Goal: Transaction & Acquisition: Purchase product/service

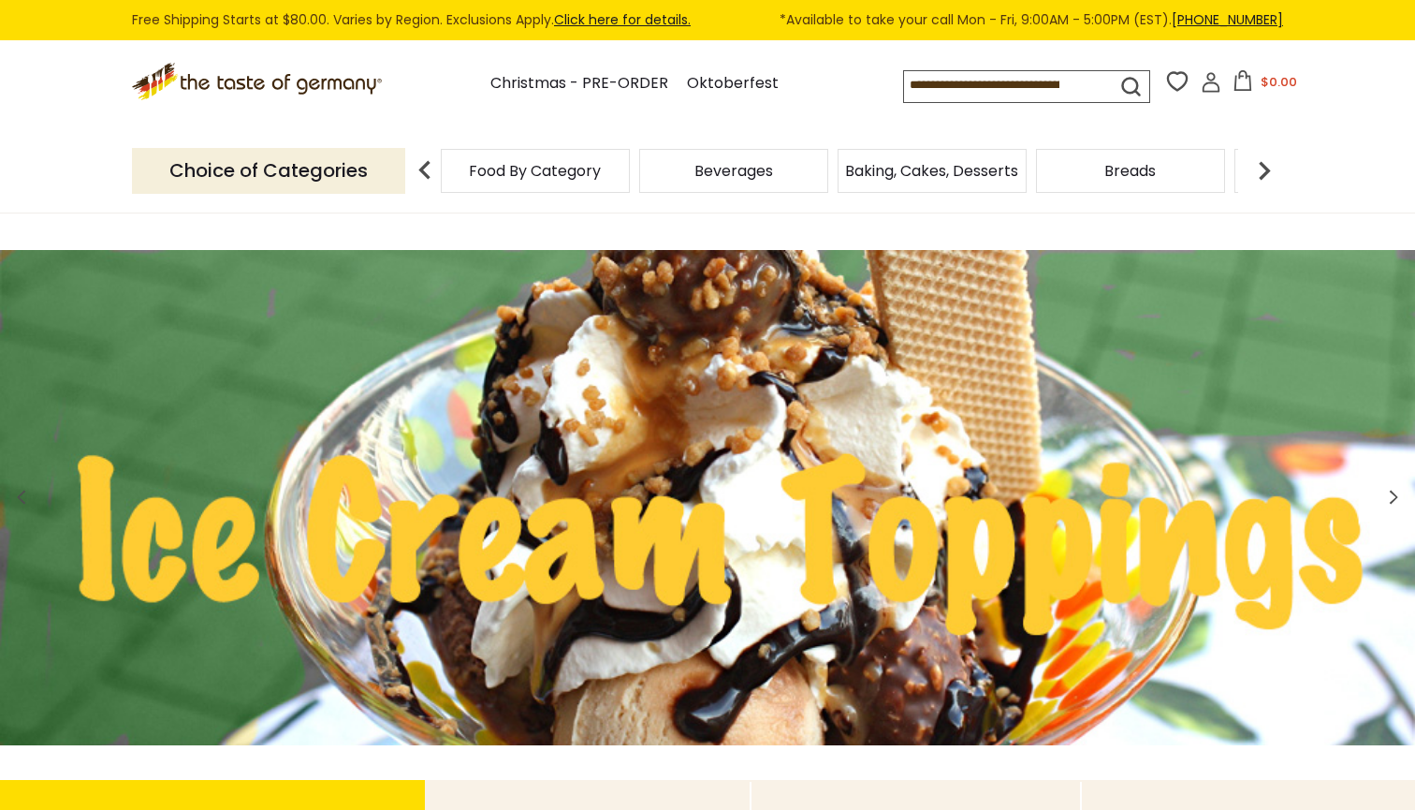
click at [904, 80] on input at bounding box center [993, 84] width 179 height 26
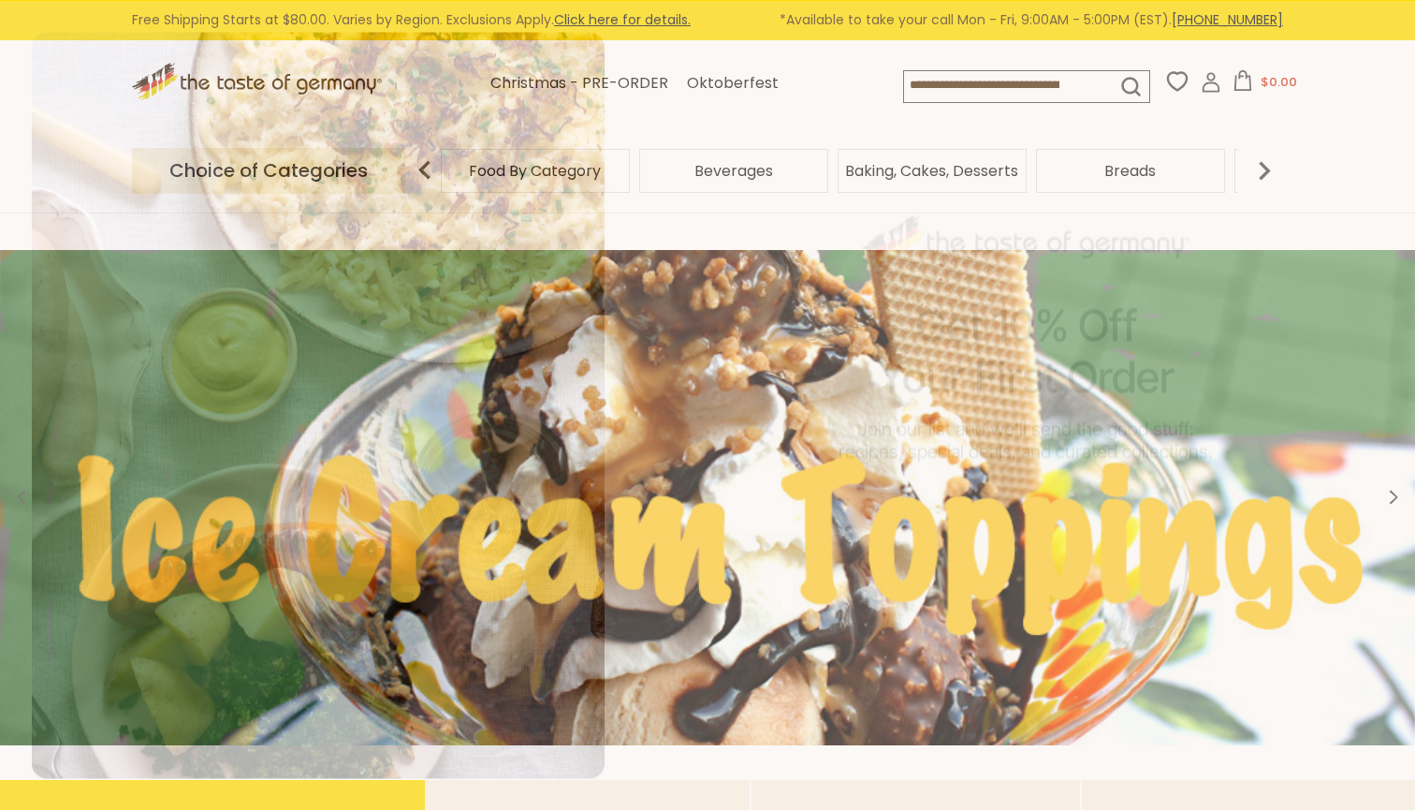
click at [1046, 573] on div "No, thanks" at bounding box center [1027, 571] width 74 height 13
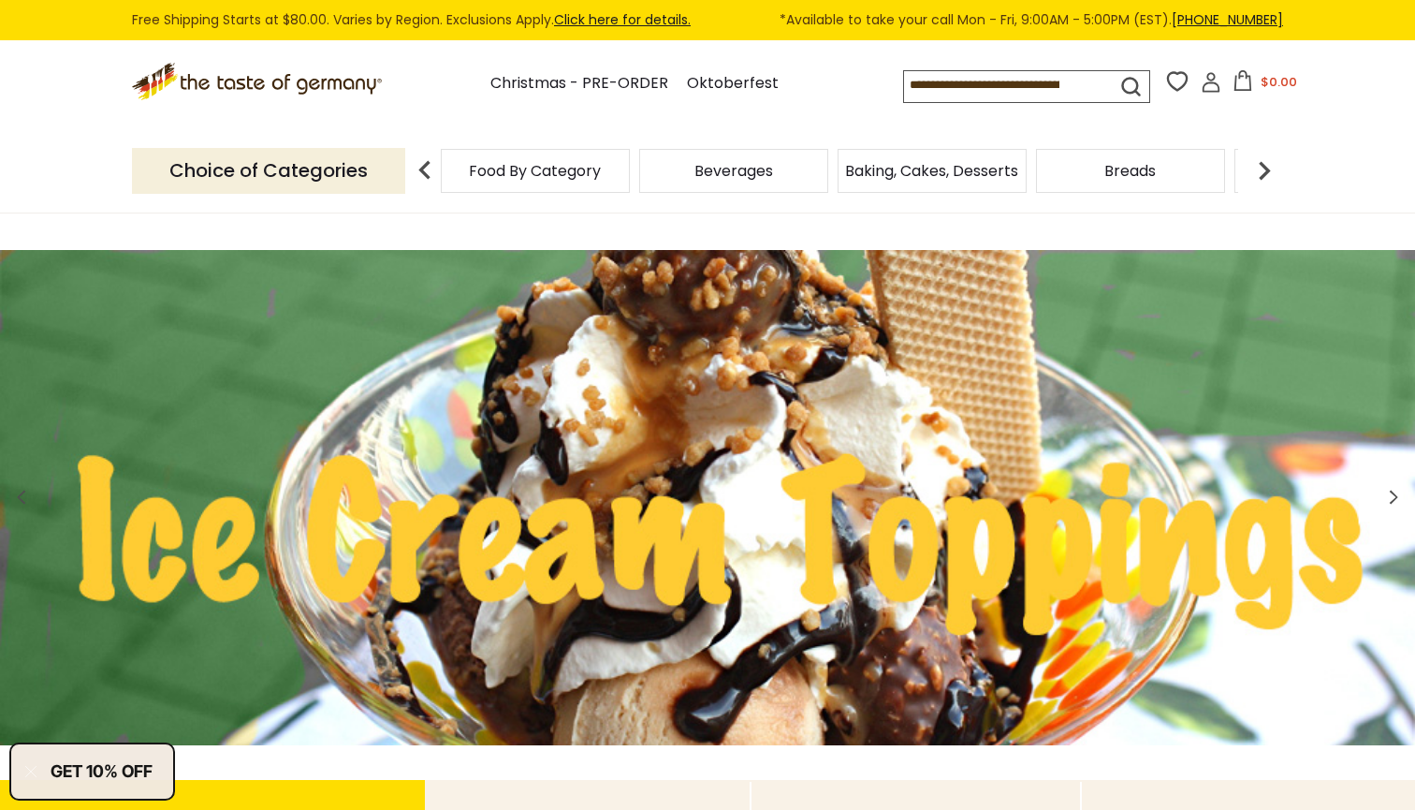
click at [949, 76] on input at bounding box center [993, 84] width 179 height 26
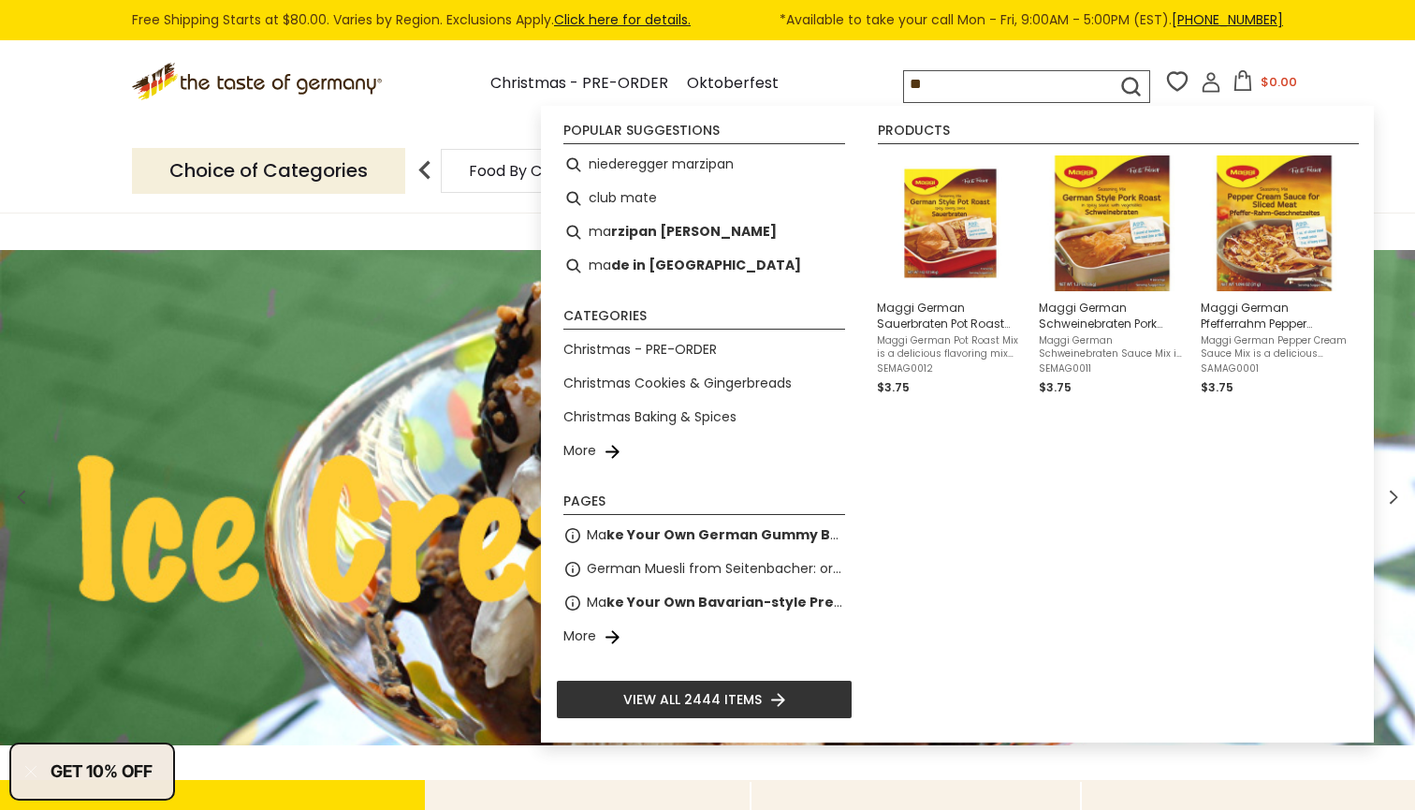
type input "*"
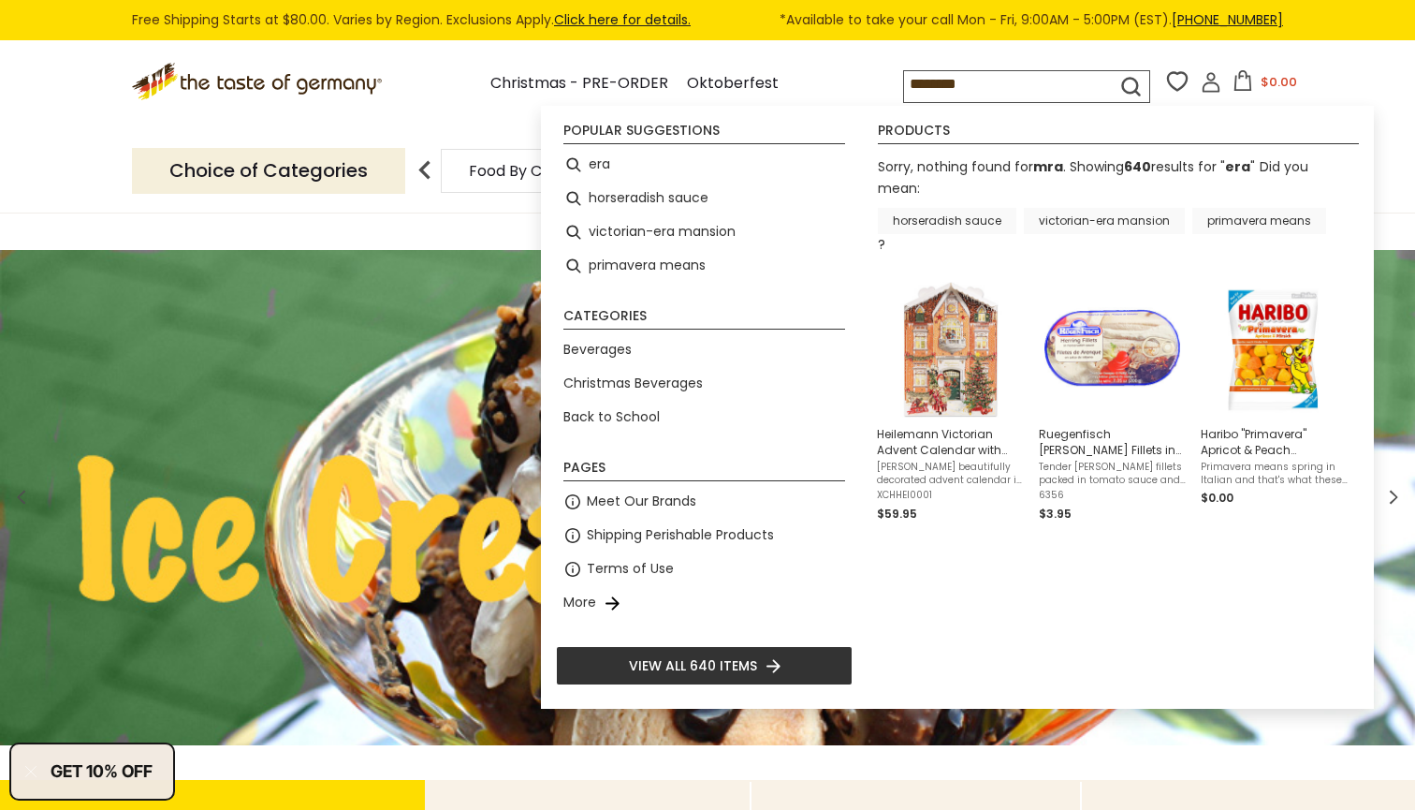
type input "***"
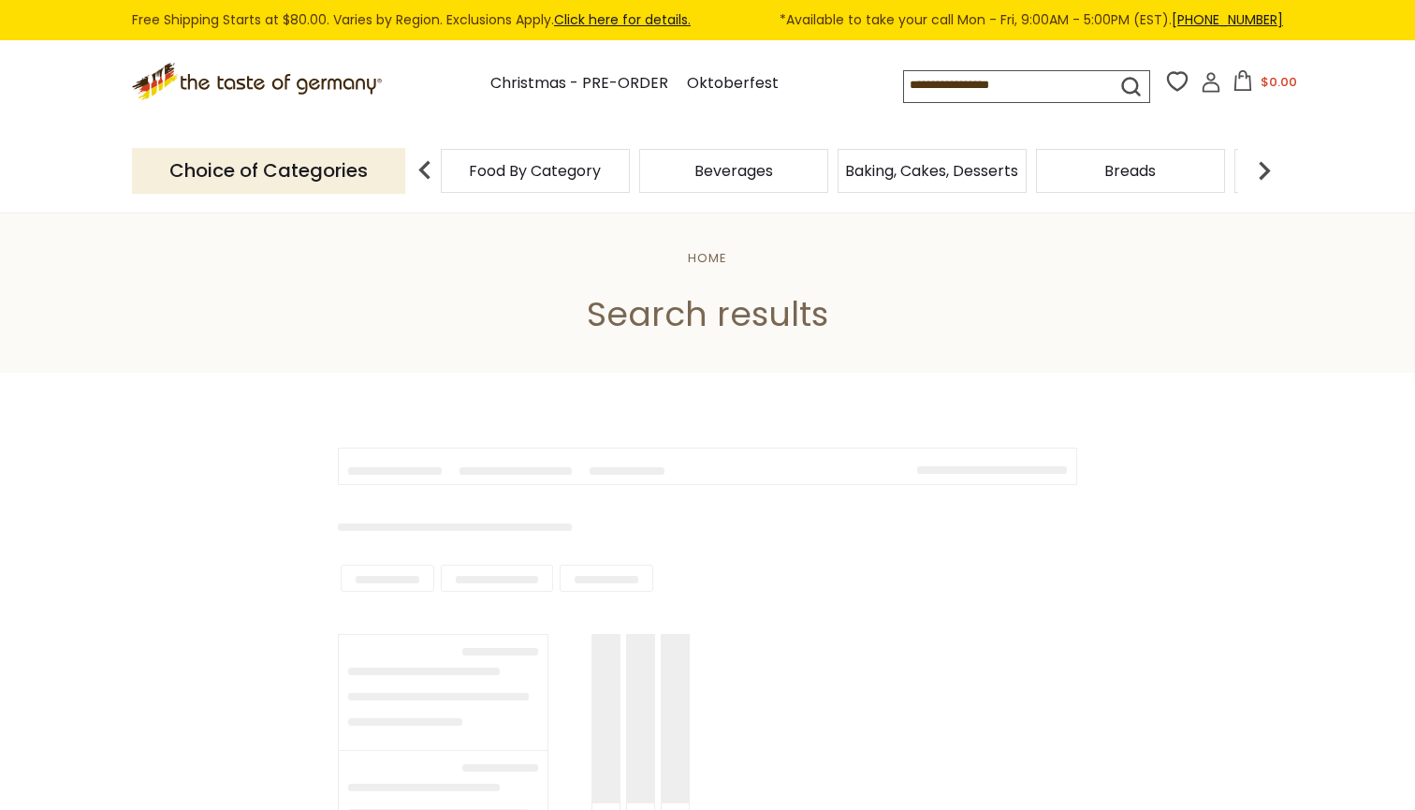
type input "***"
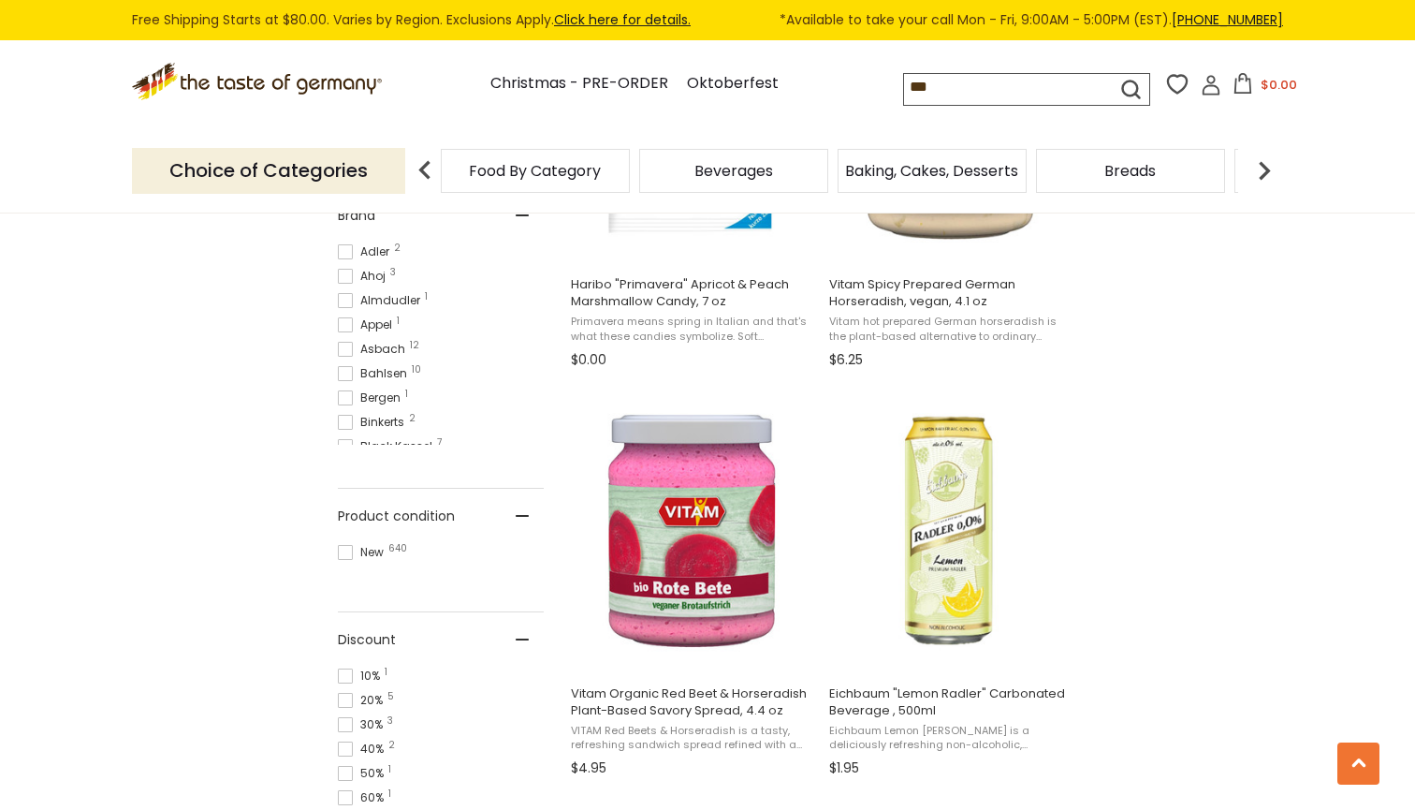
scroll to position [955, 0]
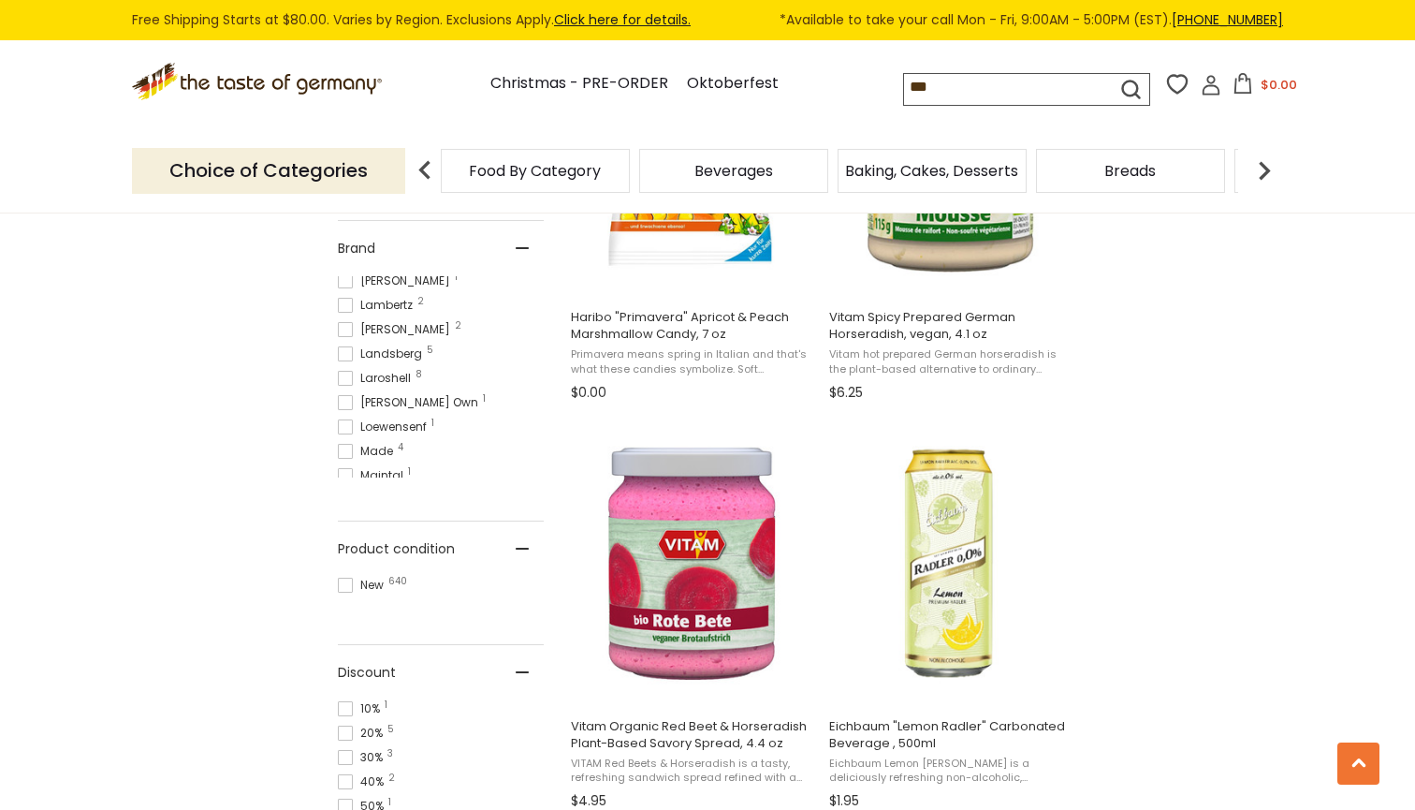
click at [370, 461] on ul "Adler 2 Ahoj 3 Almdudler 1 Appel 1 Asbach 12 Bahlsen 10 Bergen 1 Binkerts 2 Bla…" at bounding box center [441, 376] width 206 height 201
click at [398, 345] on span "Niederegger 61" at bounding box center [386, 345] width 97 height 17
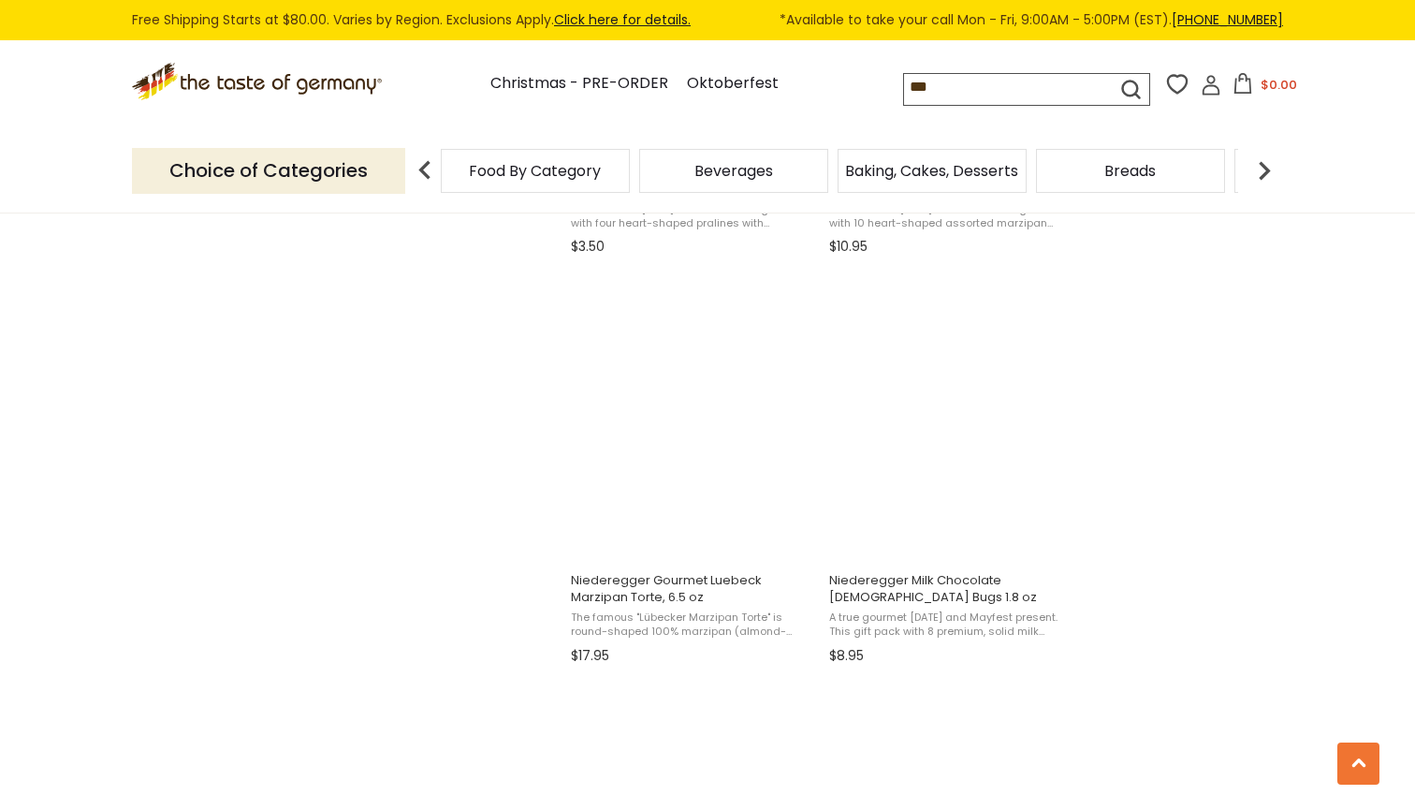
scroll to position [2765, 0]
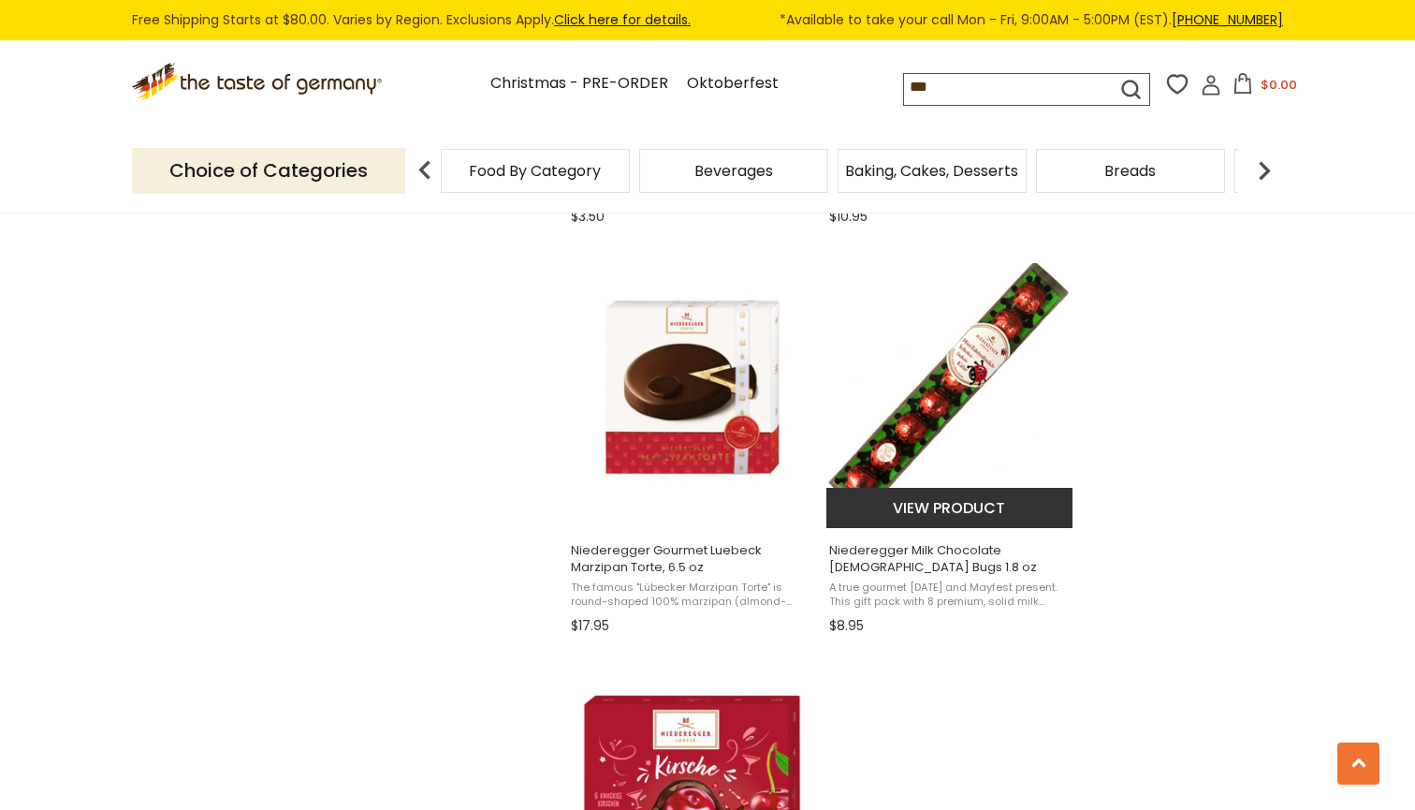
click at [924, 411] on img "Niederegger Milk Chocolate Lady Bugs 1.8 oz" at bounding box center [951, 387] width 248 height 248
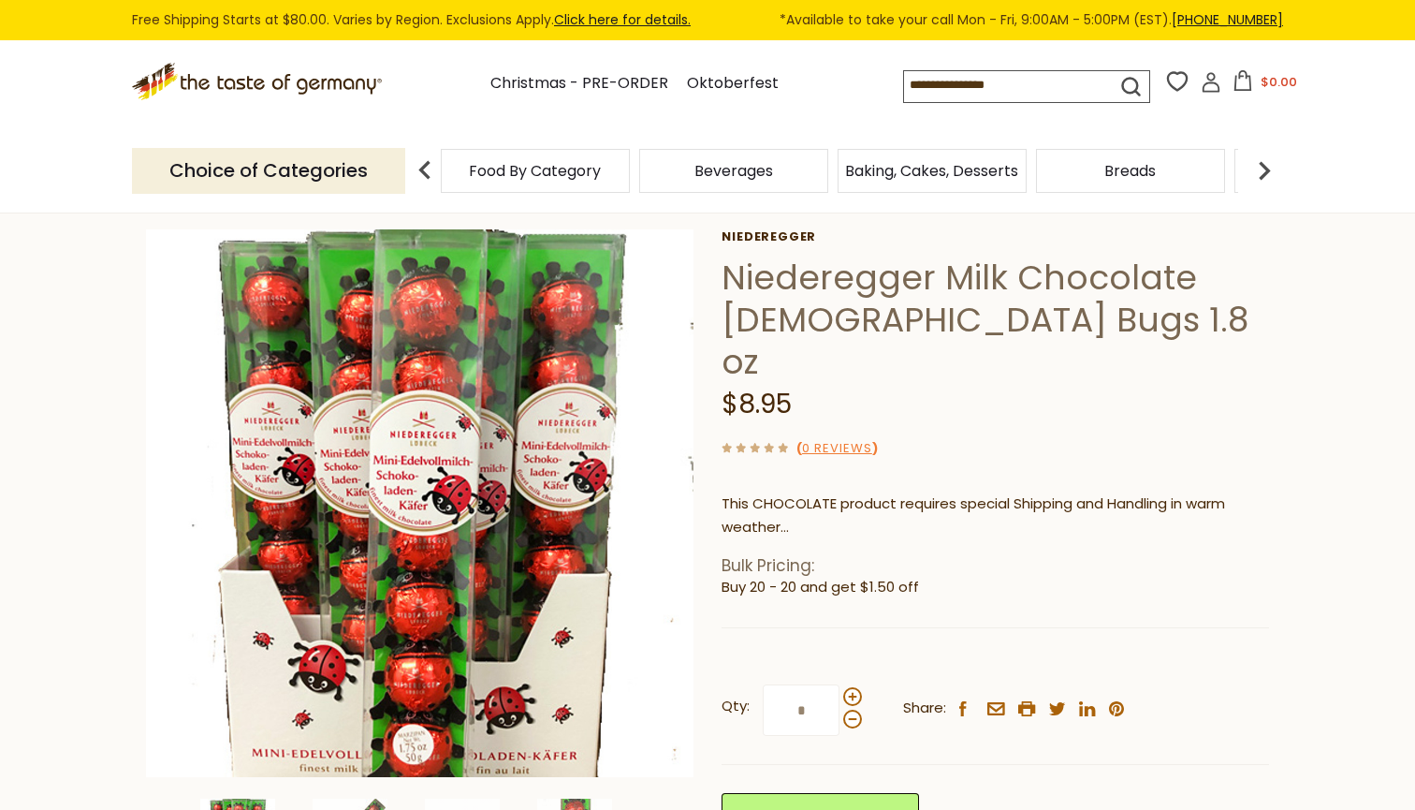
scroll to position [63, 0]
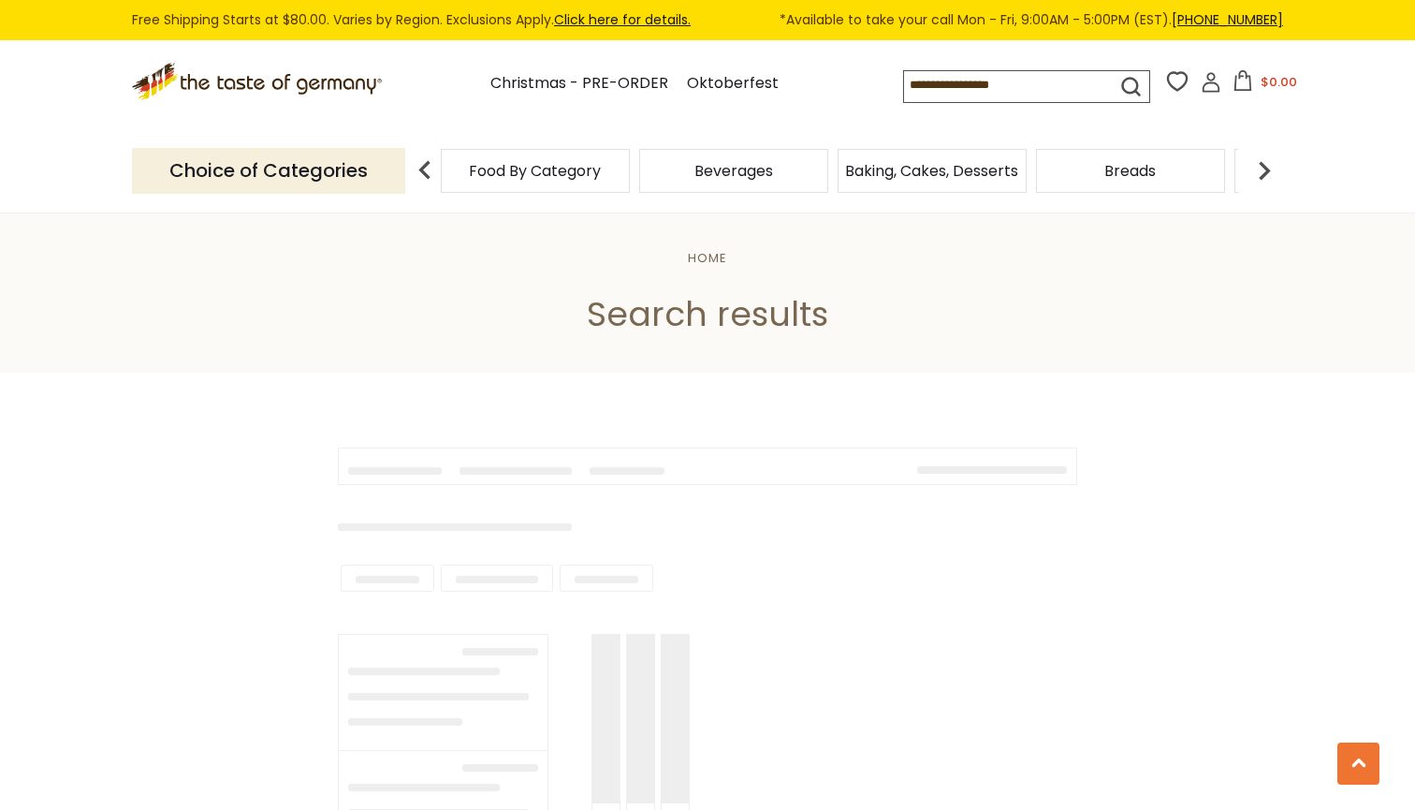
scroll to position [2765, 0]
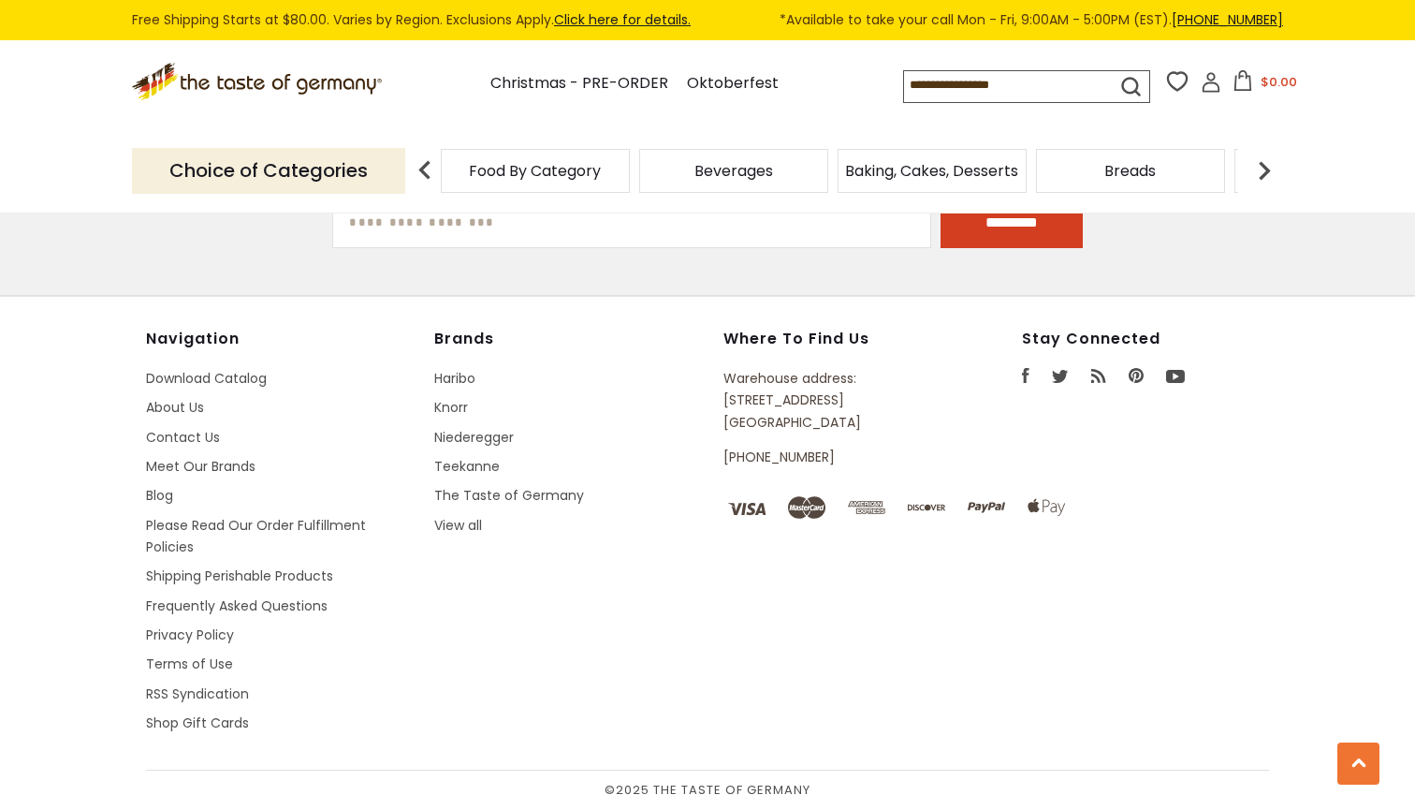
type input "***"
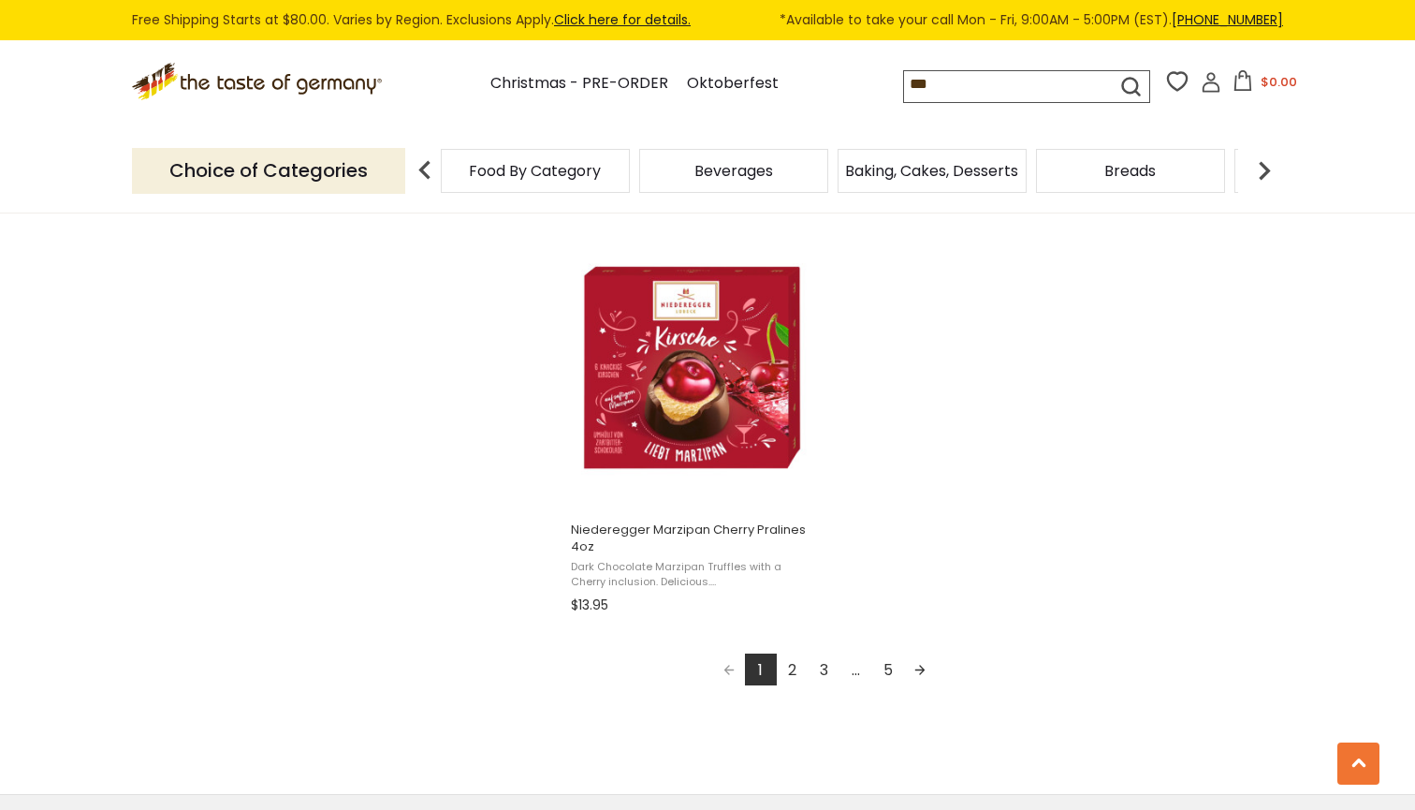
scroll to position [3219, 0]
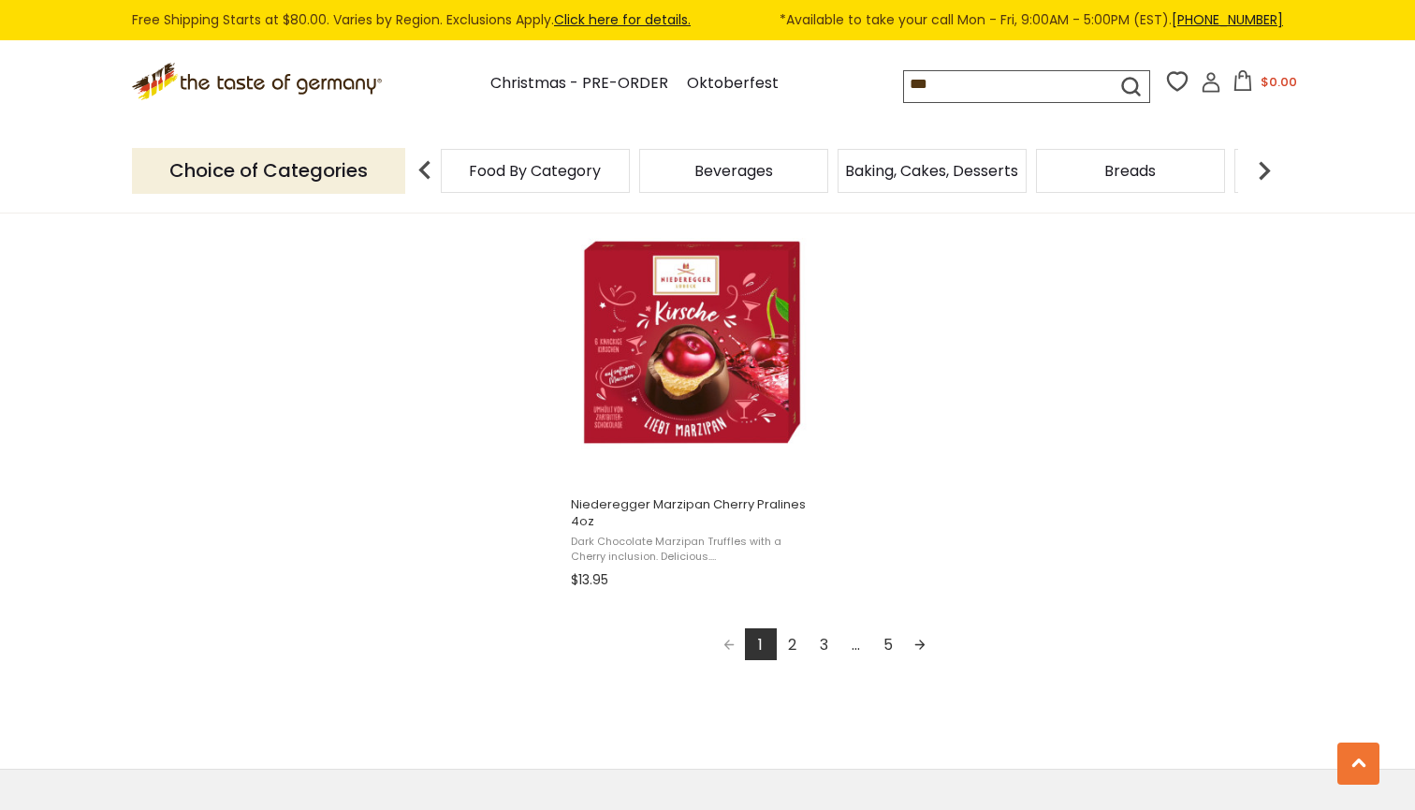
click at [798, 640] on link "2" at bounding box center [793, 644] width 32 height 32
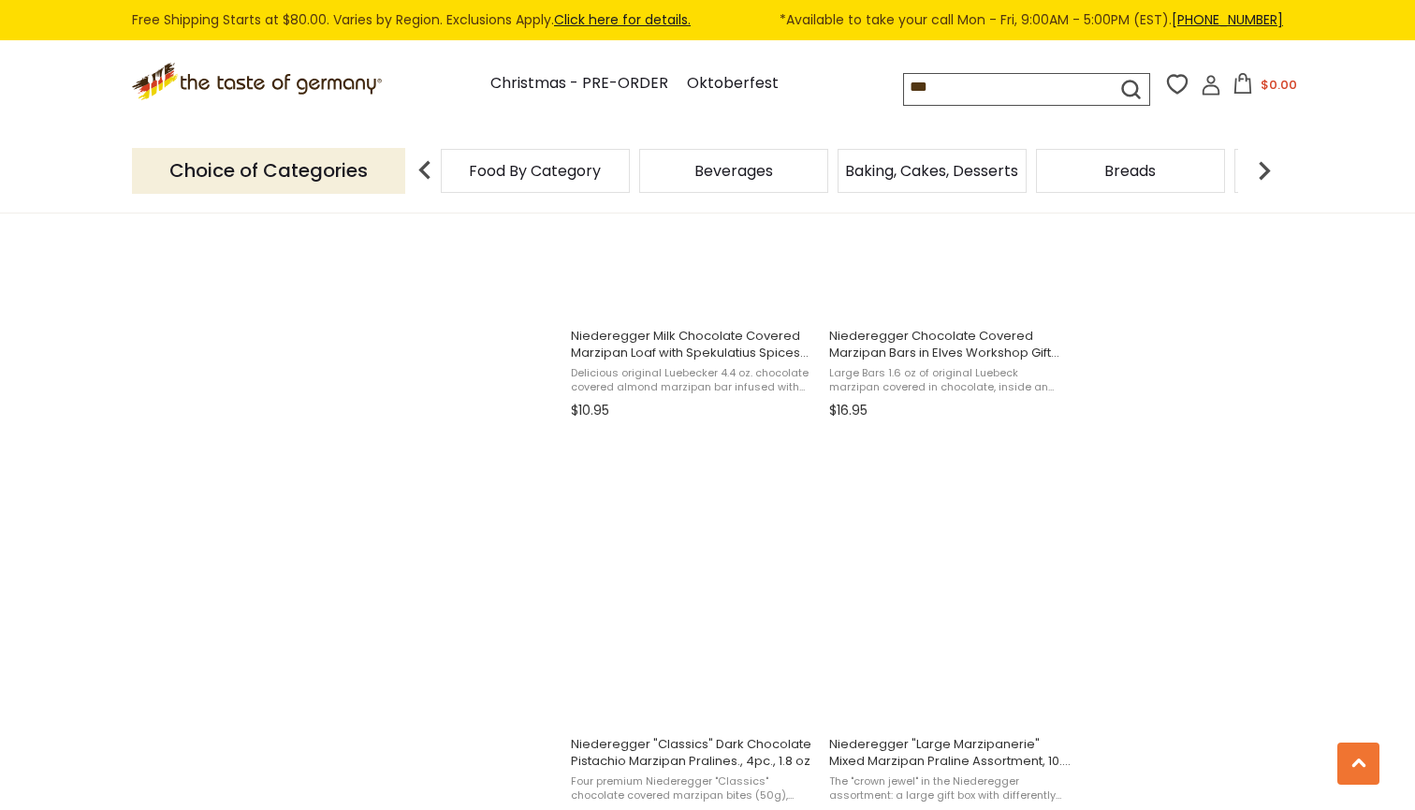
scroll to position [2603, 0]
